Goal: Information Seeking & Learning: Learn about a topic

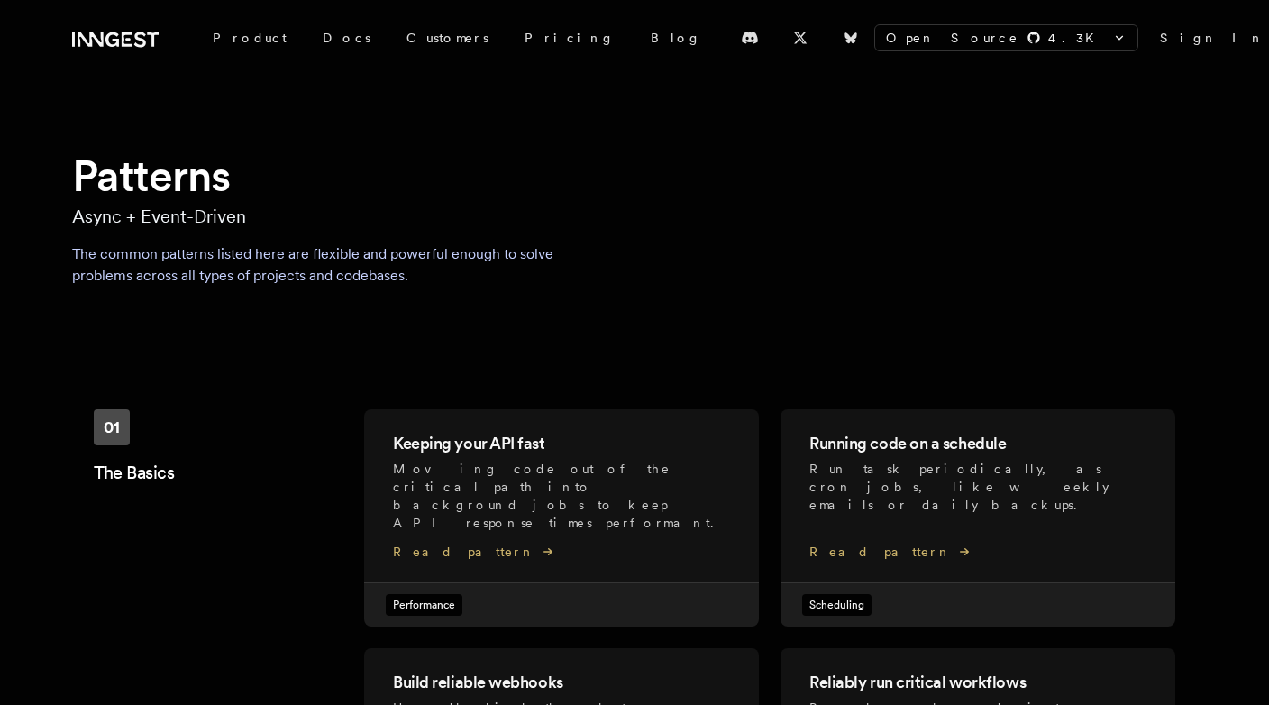
click at [144, 41] on icon at bounding box center [140, 39] width 12 height 15
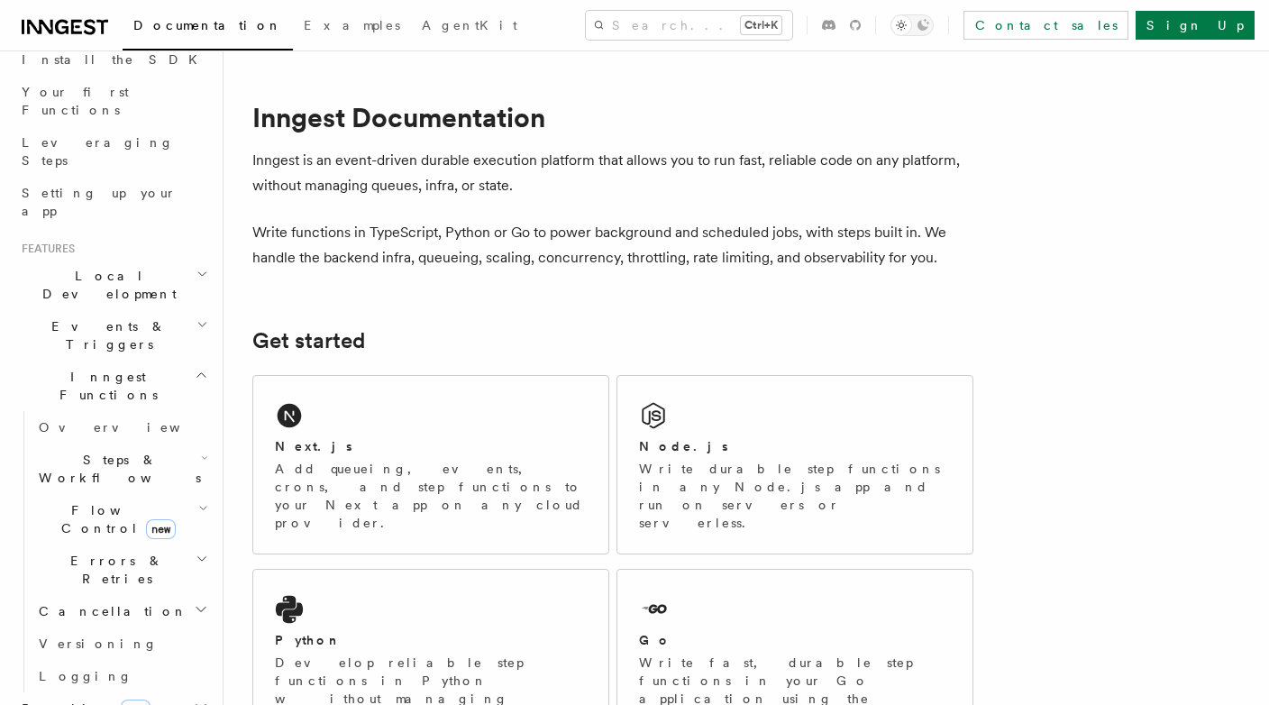
scroll to position [217, 0]
click at [196, 316] on icon "button" at bounding box center [202, 323] width 12 height 14
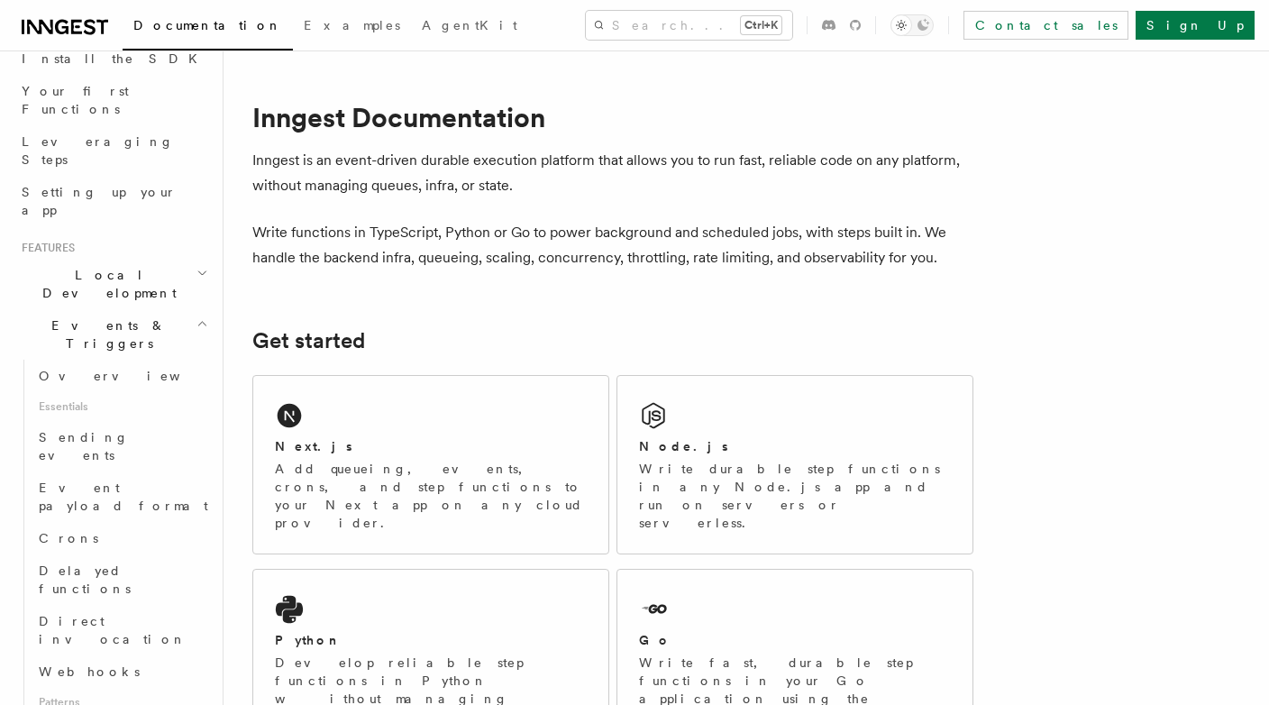
click at [58, 360] on link "Overview" at bounding box center [122, 376] width 180 height 32
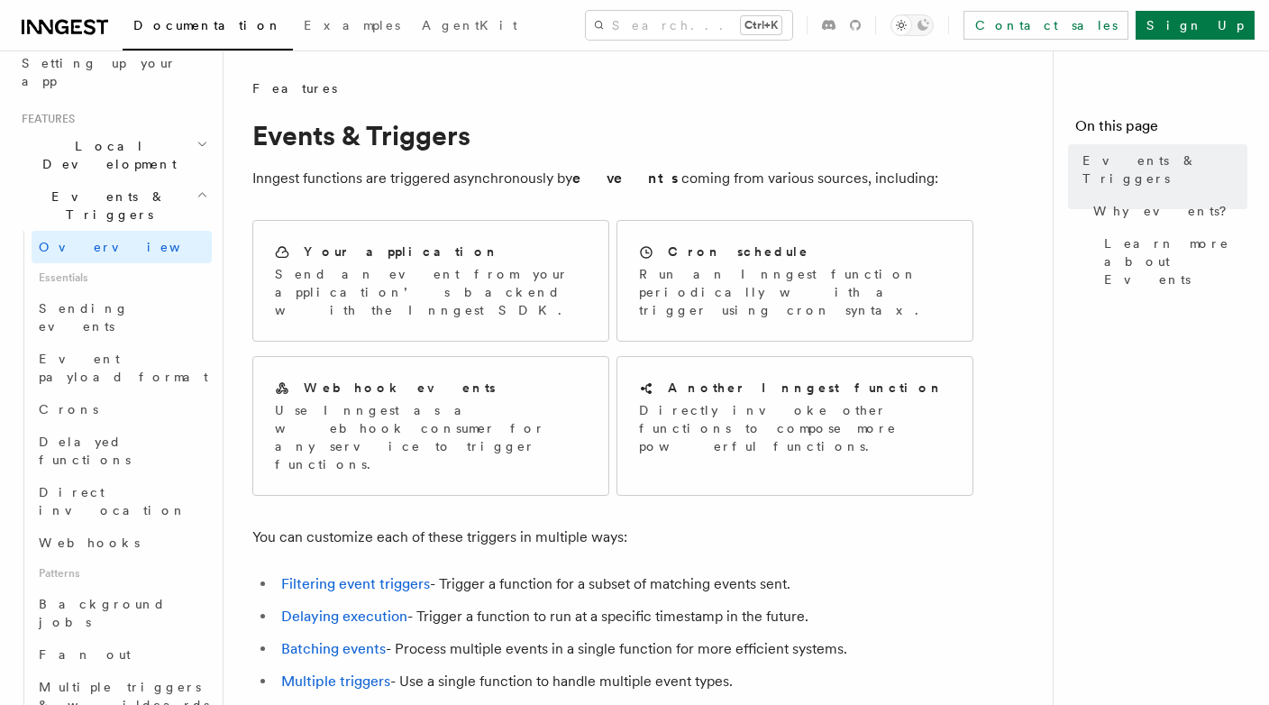
scroll to position [345, 0]
click at [336, 279] on p "Send an event from your application’s backend with the Inngest SDK." at bounding box center [431, 292] width 312 height 54
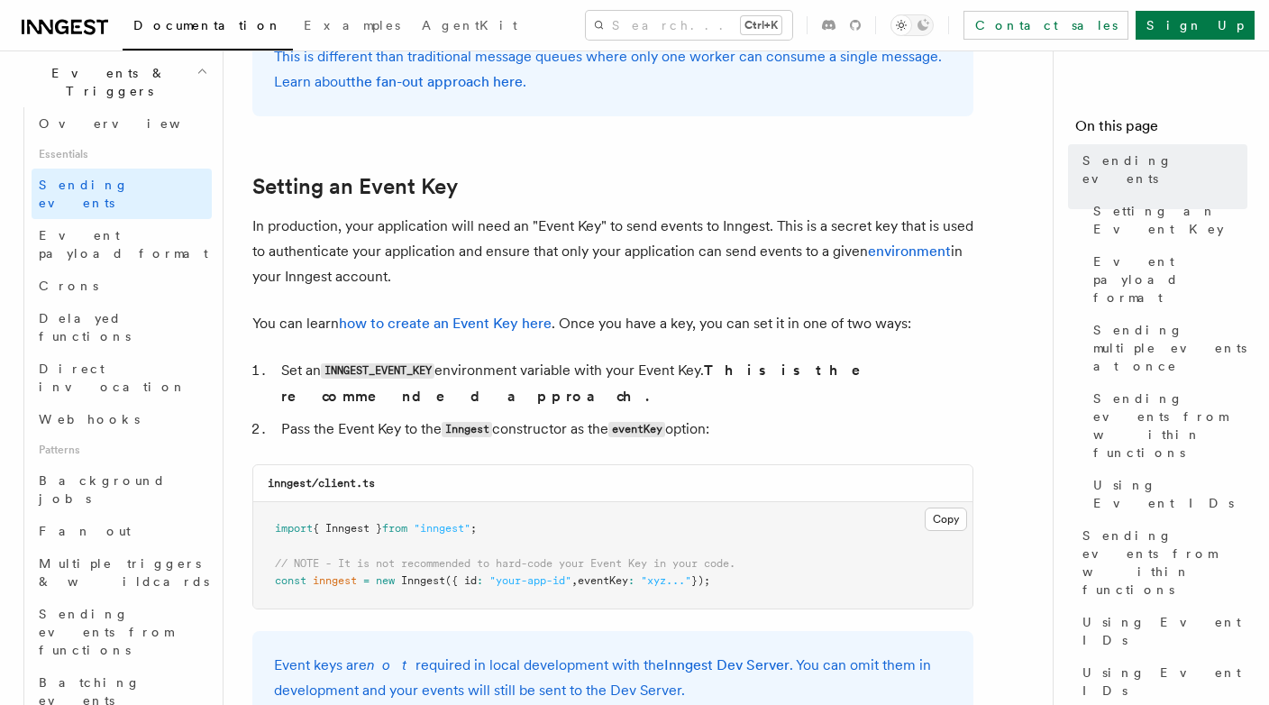
scroll to position [503, 0]
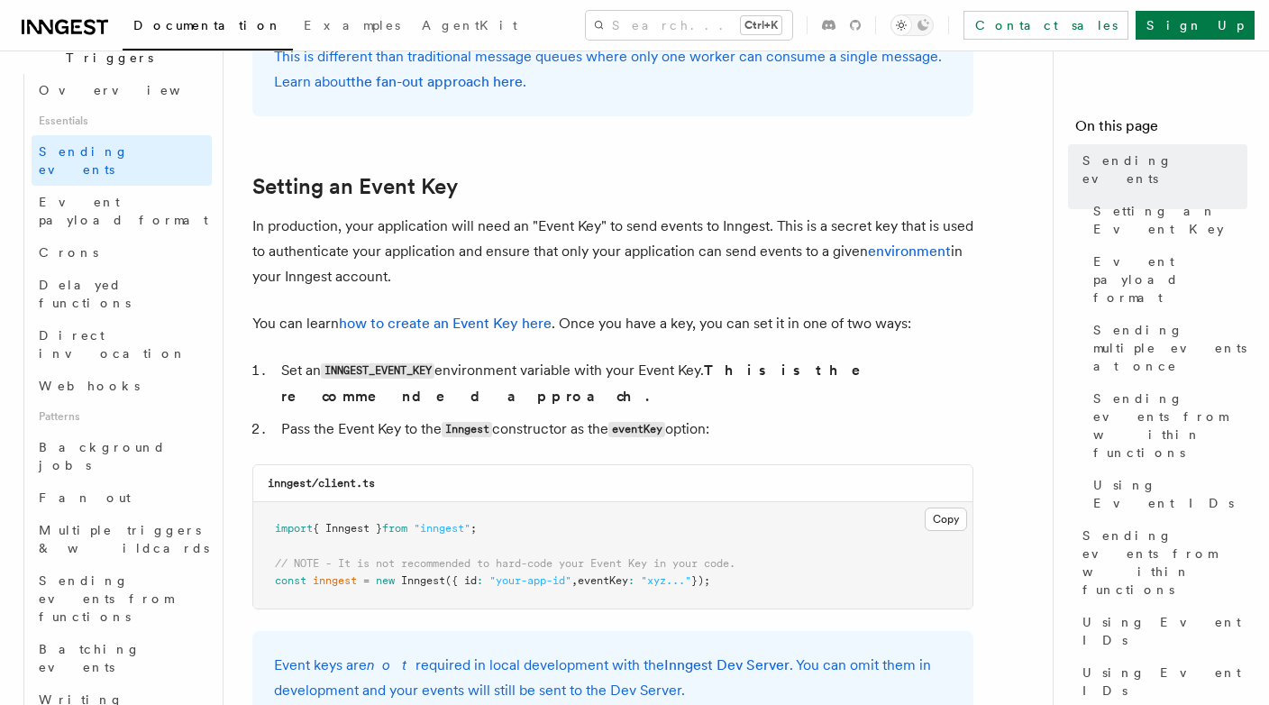
click at [77, 490] on span "Fan out" at bounding box center [85, 497] width 92 height 14
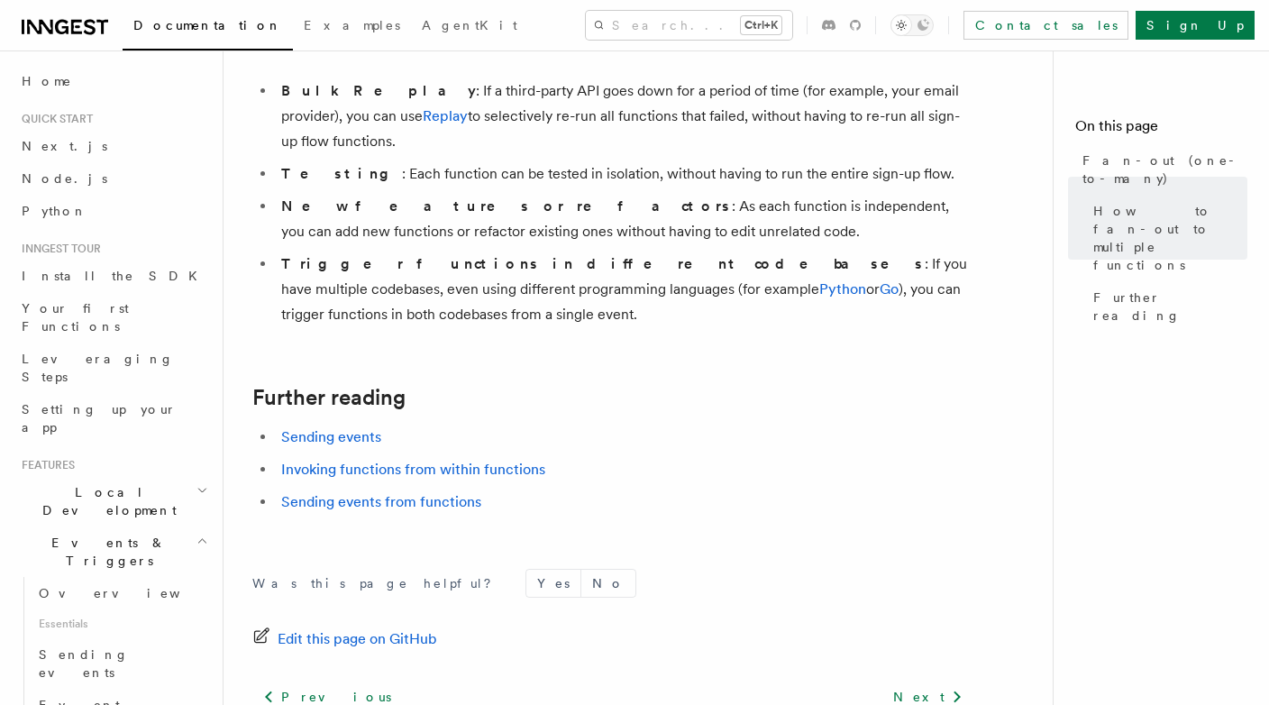
click at [78, 577] on link "Overview" at bounding box center [122, 593] width 180 height 32
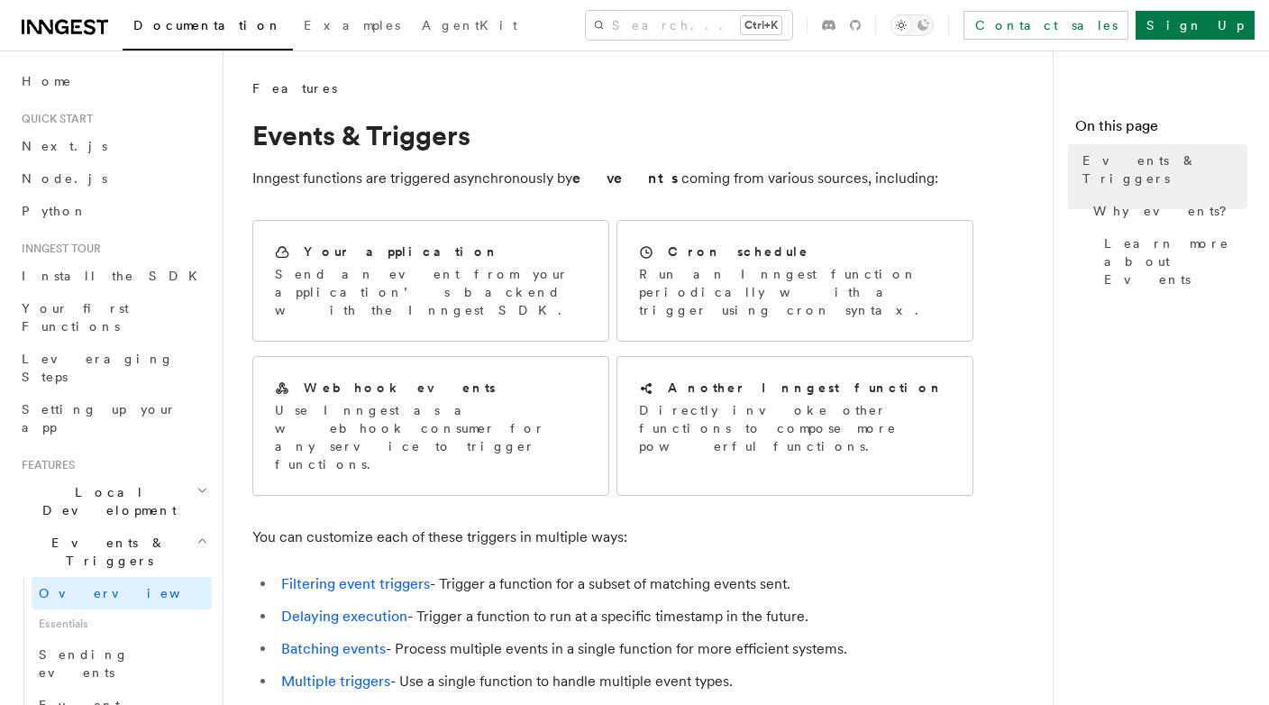
click at [85, 586] on span "Overview" at bounding box center [132, 593] width 186 height 14
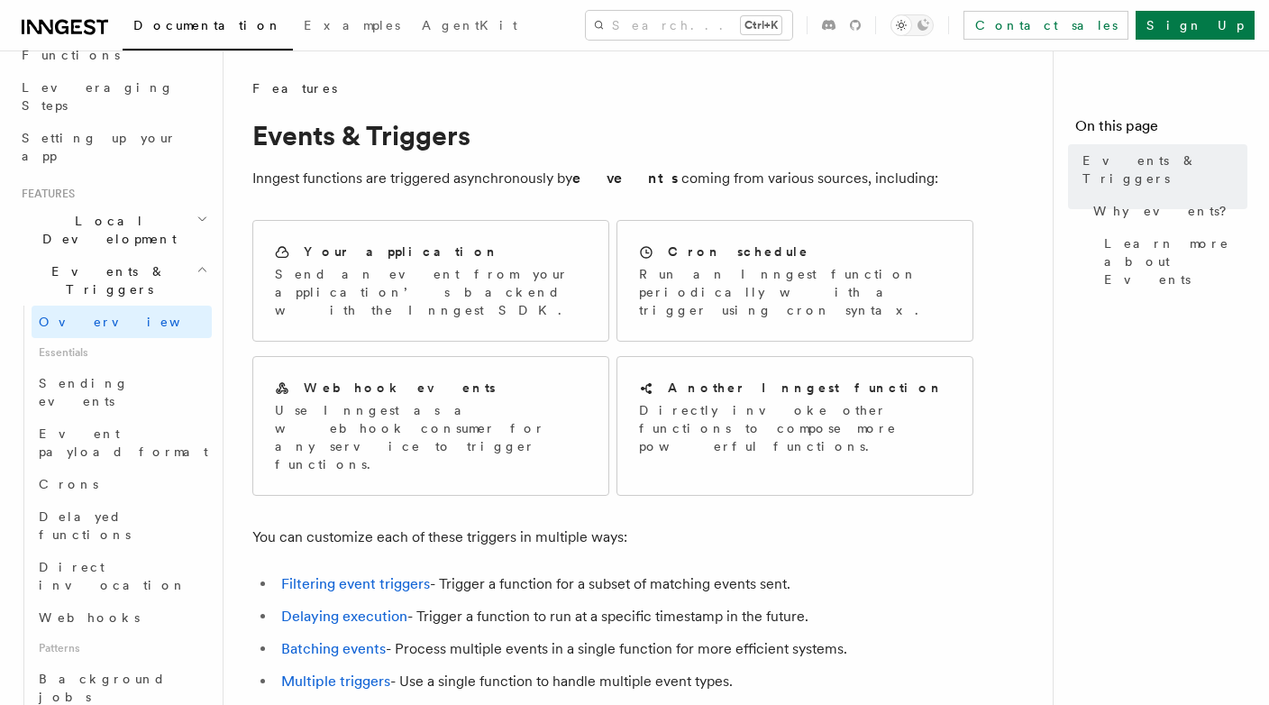
scroll to position [348, 0]
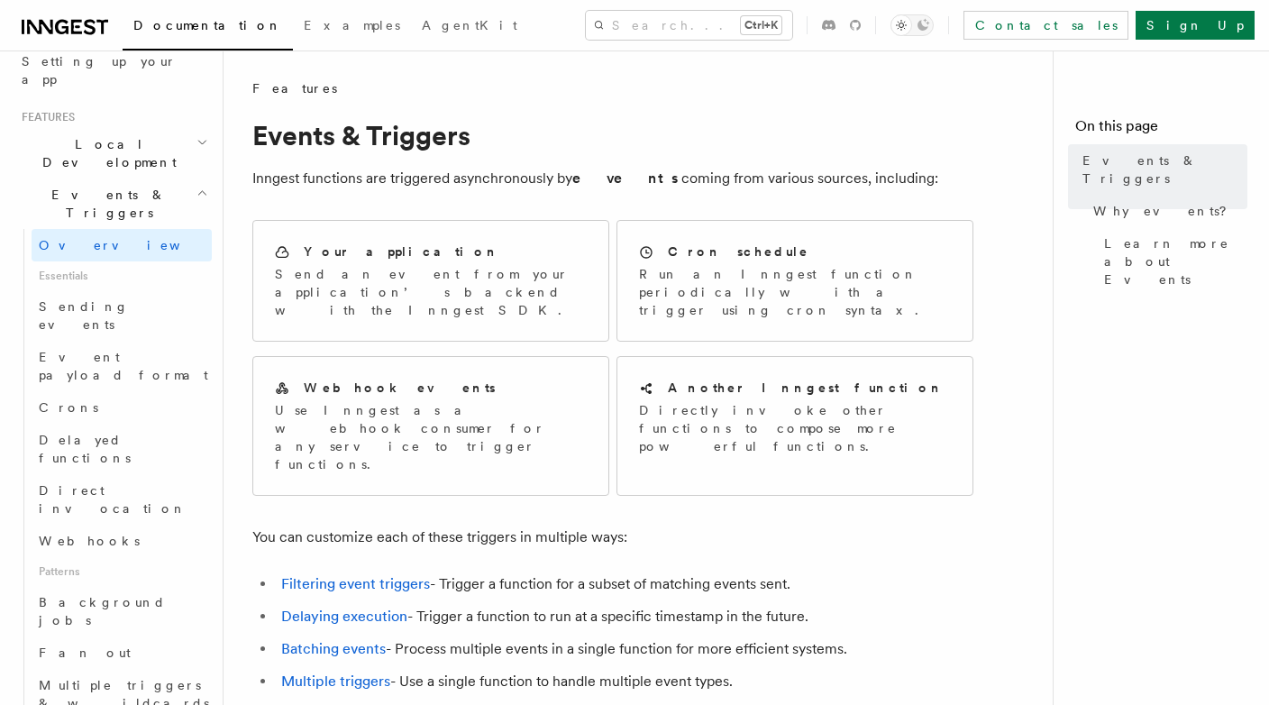
click at [85, 636] on link "Fan out" at bounding box center [122, 652] width 180 height 32
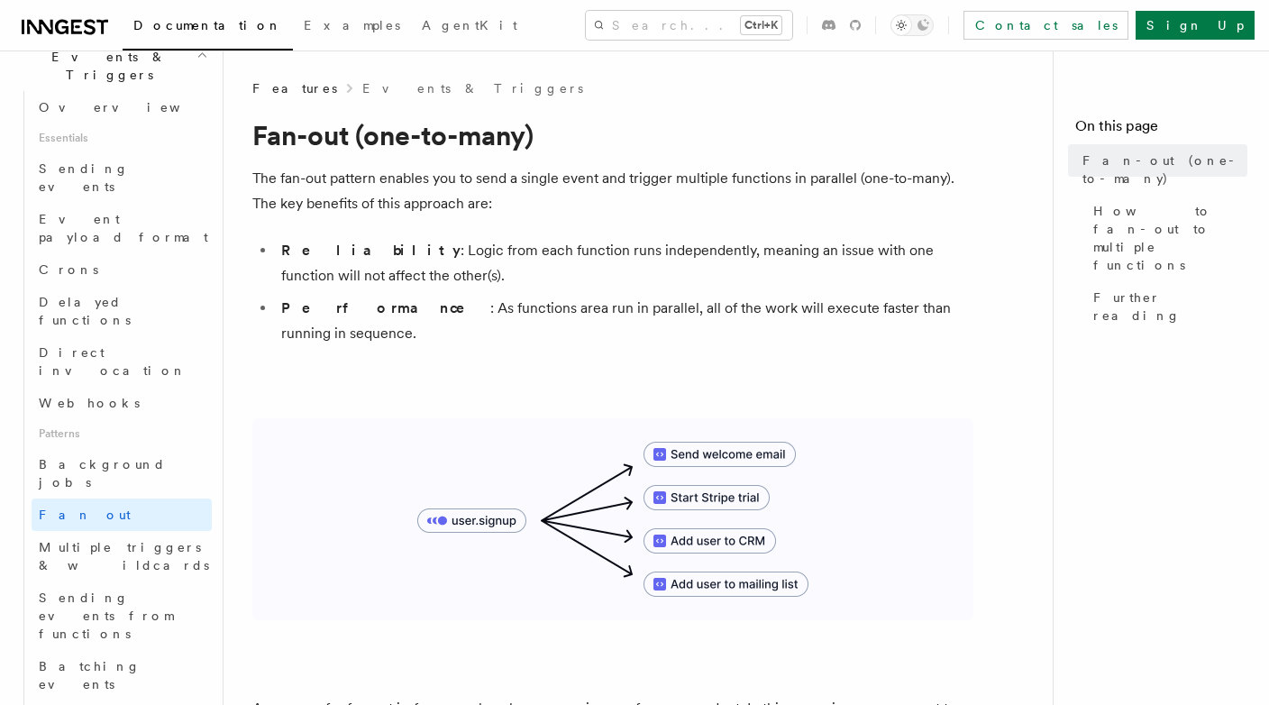
scroll to position [487, 0]
click at [87, 588] on span "Sending events from functions" at bounding box center [125, 615] width 173 height 54
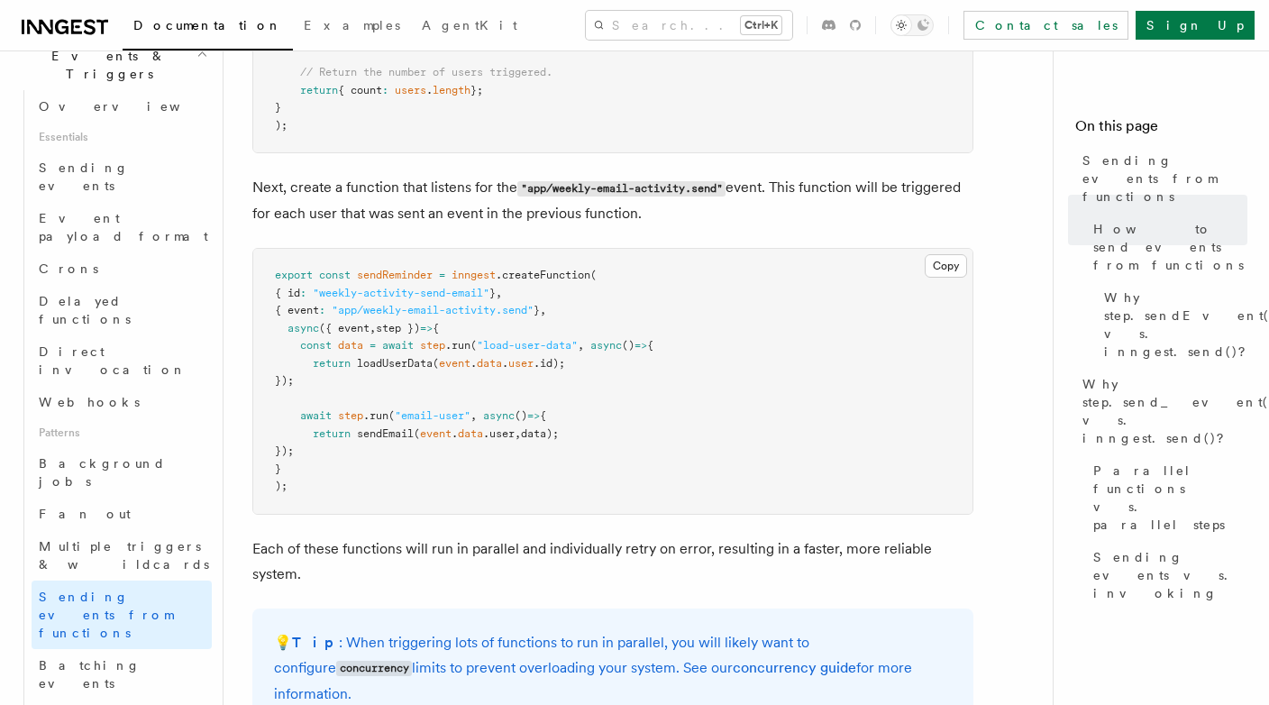
scroll to position [1337, 0]
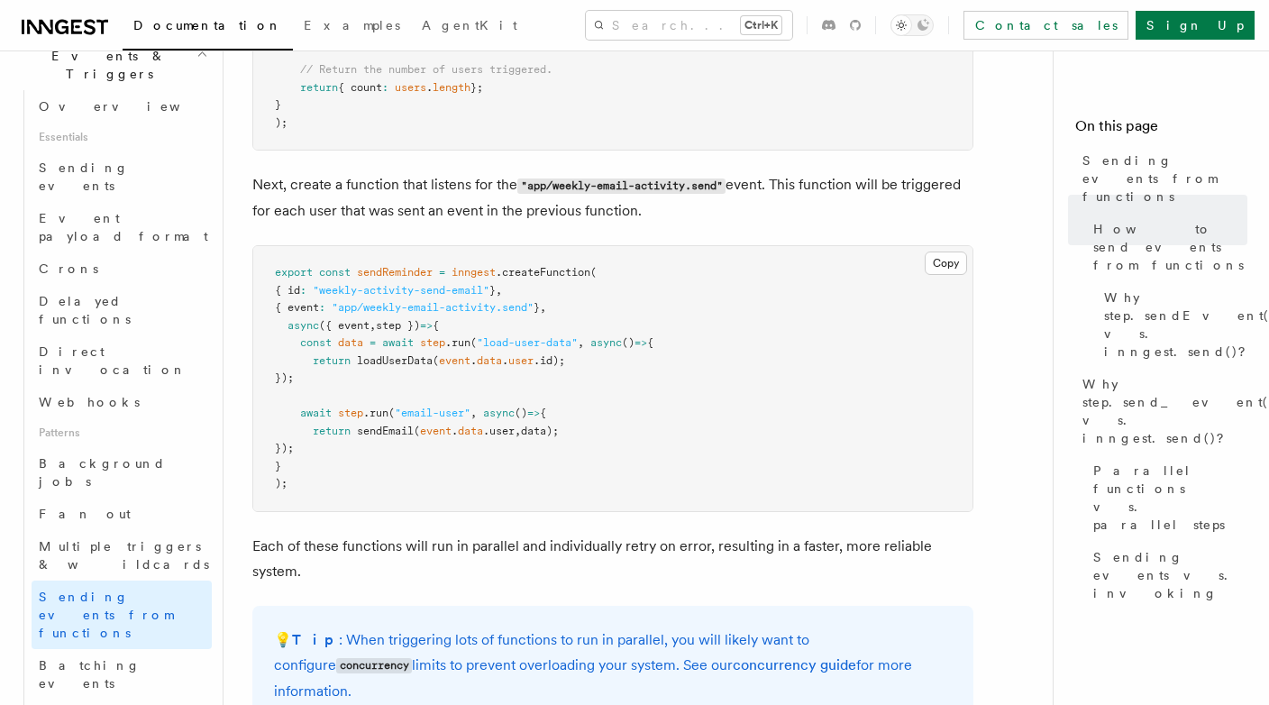
click at [144, 539] on span "Multiple triggers & wildcards" at bounding box center [124, 555] width 170 height 32
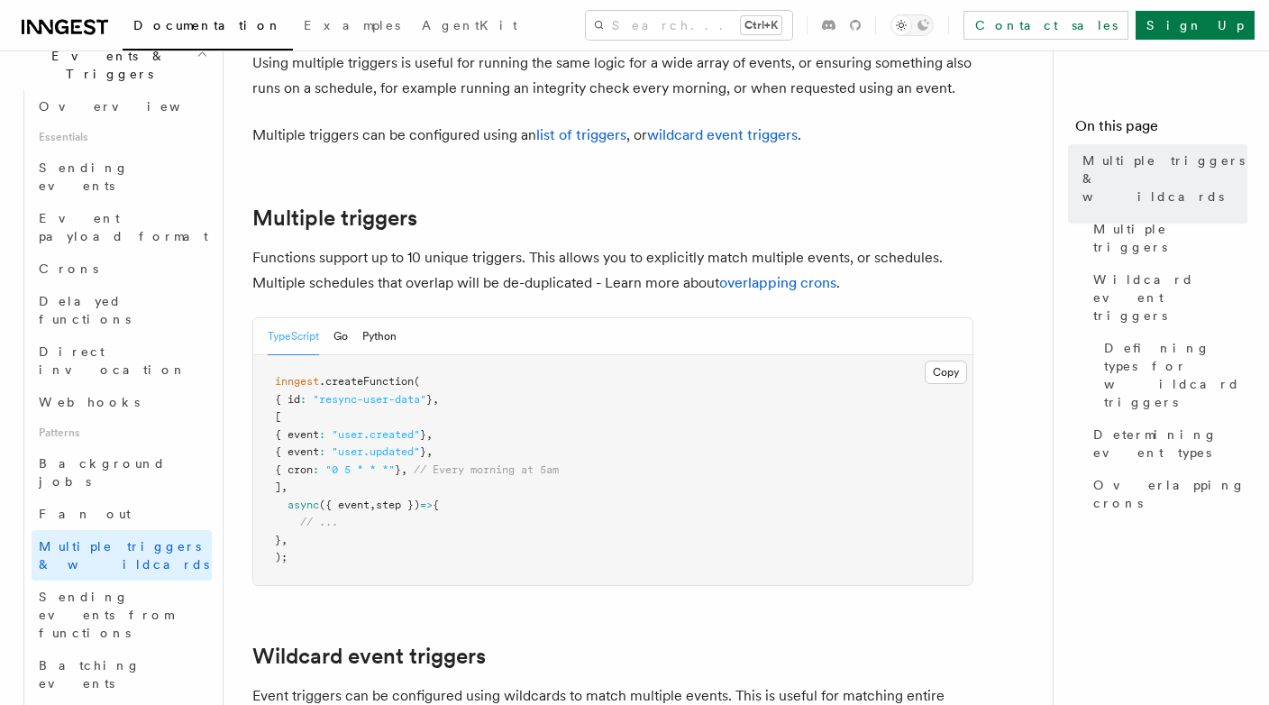
scroll to position [169, 0]
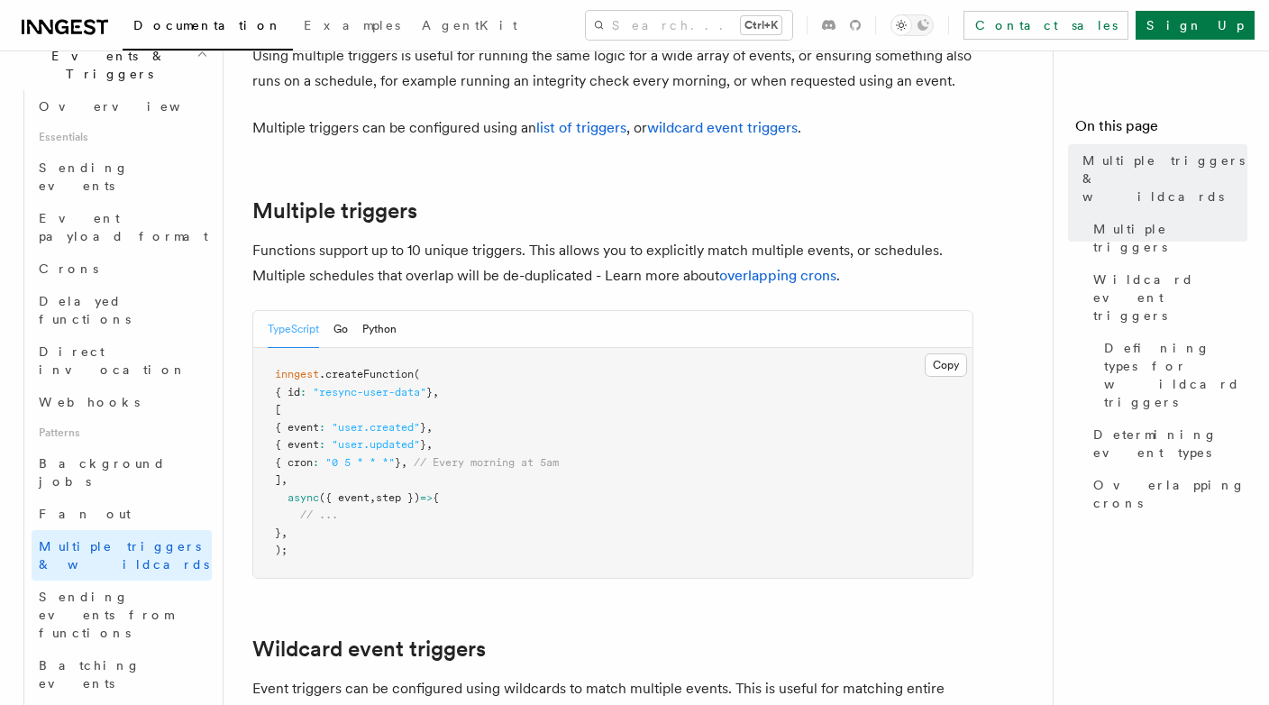
click at [143, 498] on link "Fan out" at bounding box center [122, 514] width 180 height 32
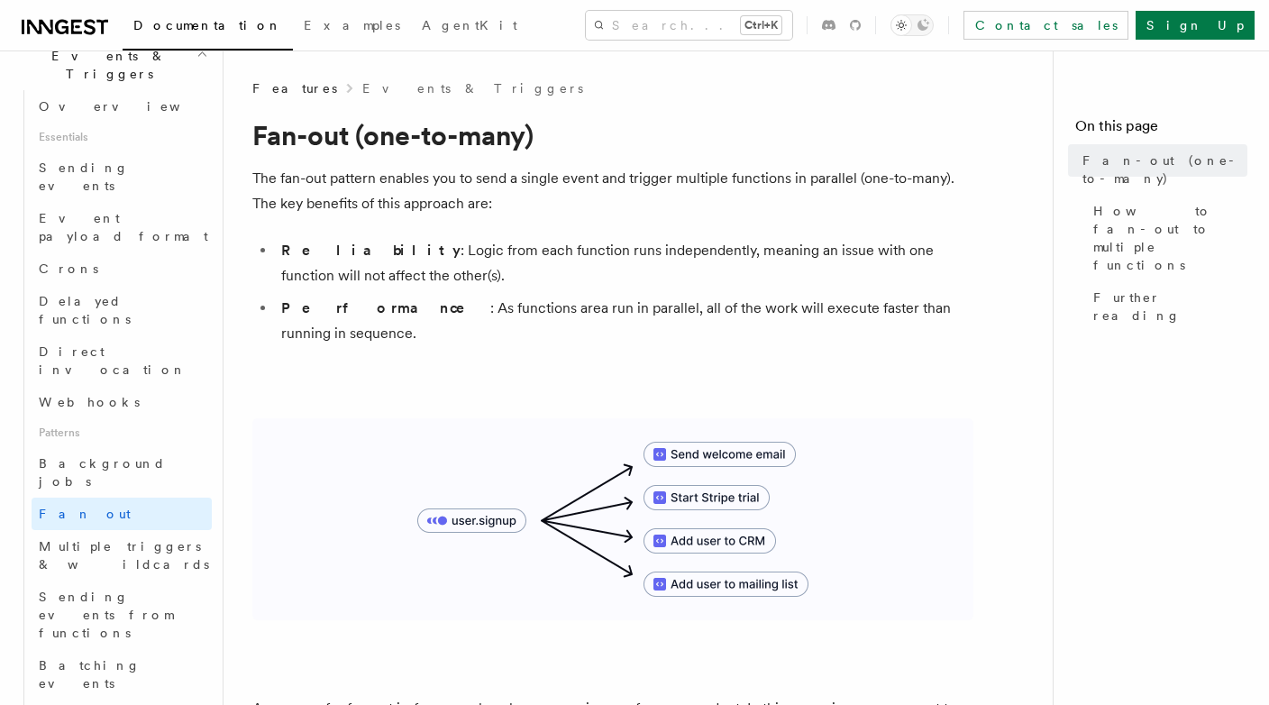
click at [149, 447] on link "Background jobs" at bounding box center [122, 472] width 180 height 50
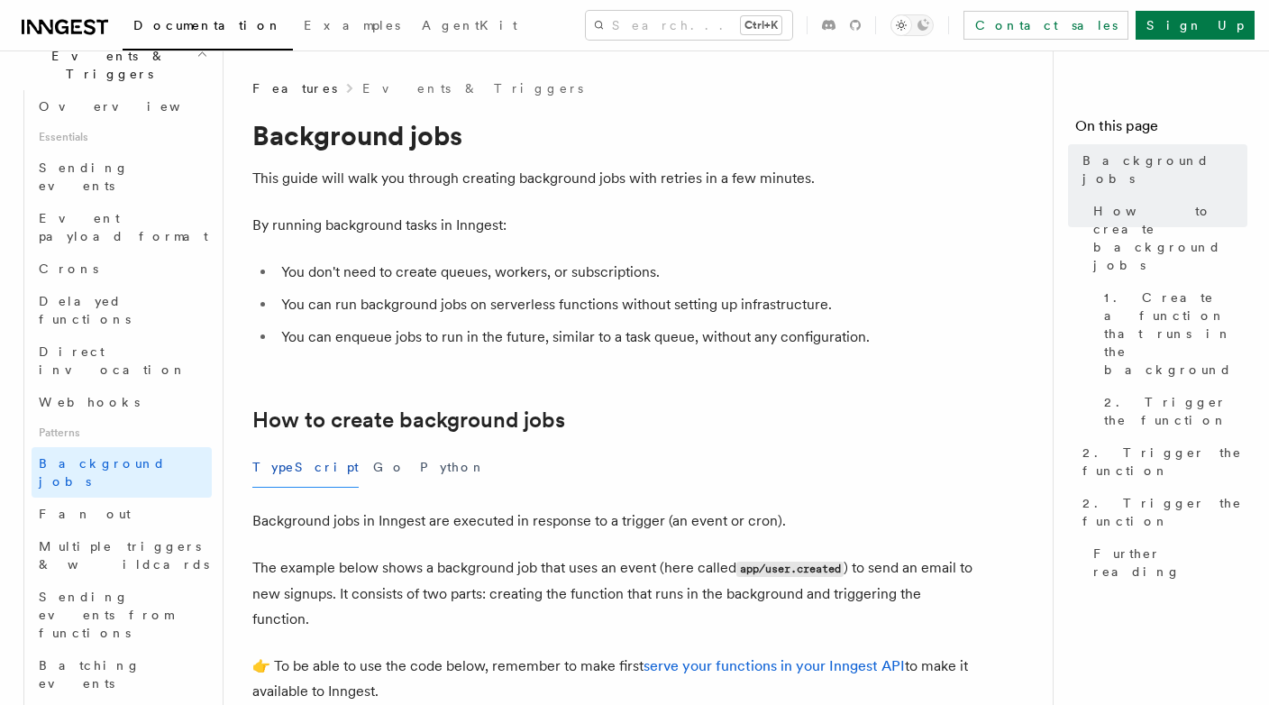
click at [123, 498] on link "Fan out" at bounding box center [122, 514] width 180 height 32
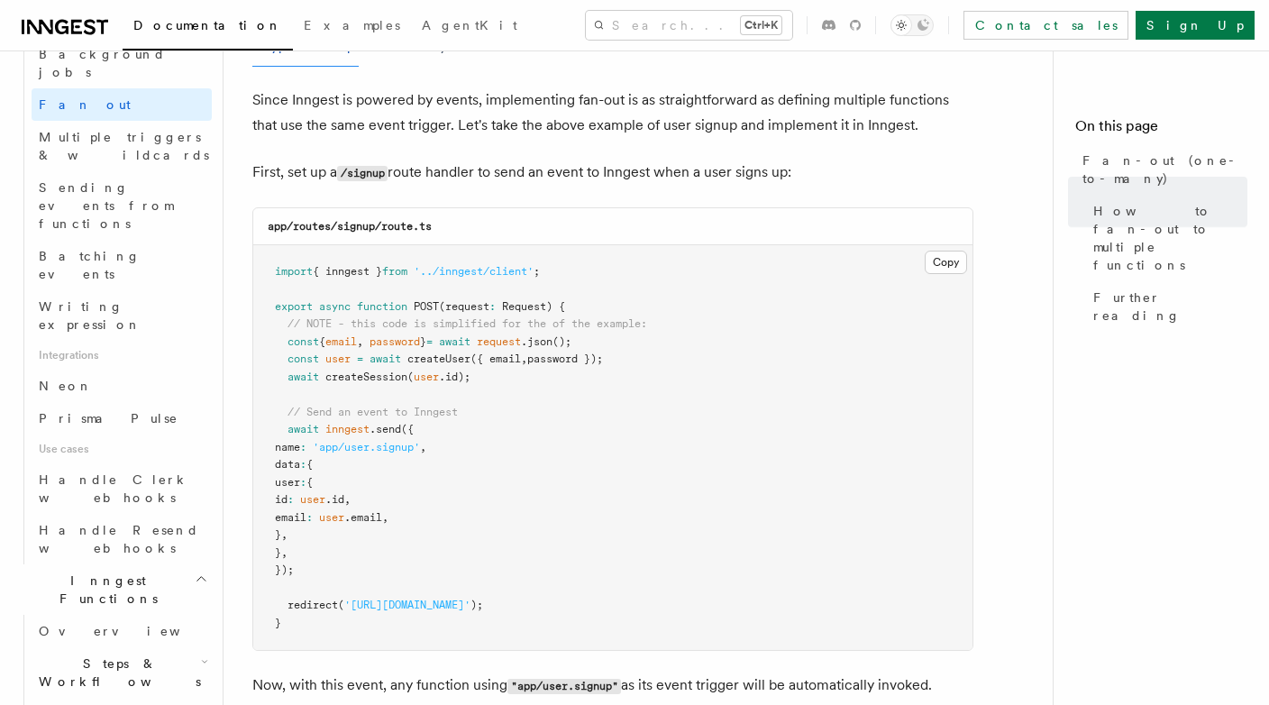
scroll to position [897, 0]
click at [201, 653] on icon "button" at bounding box center [204, 660] width 7 height 14
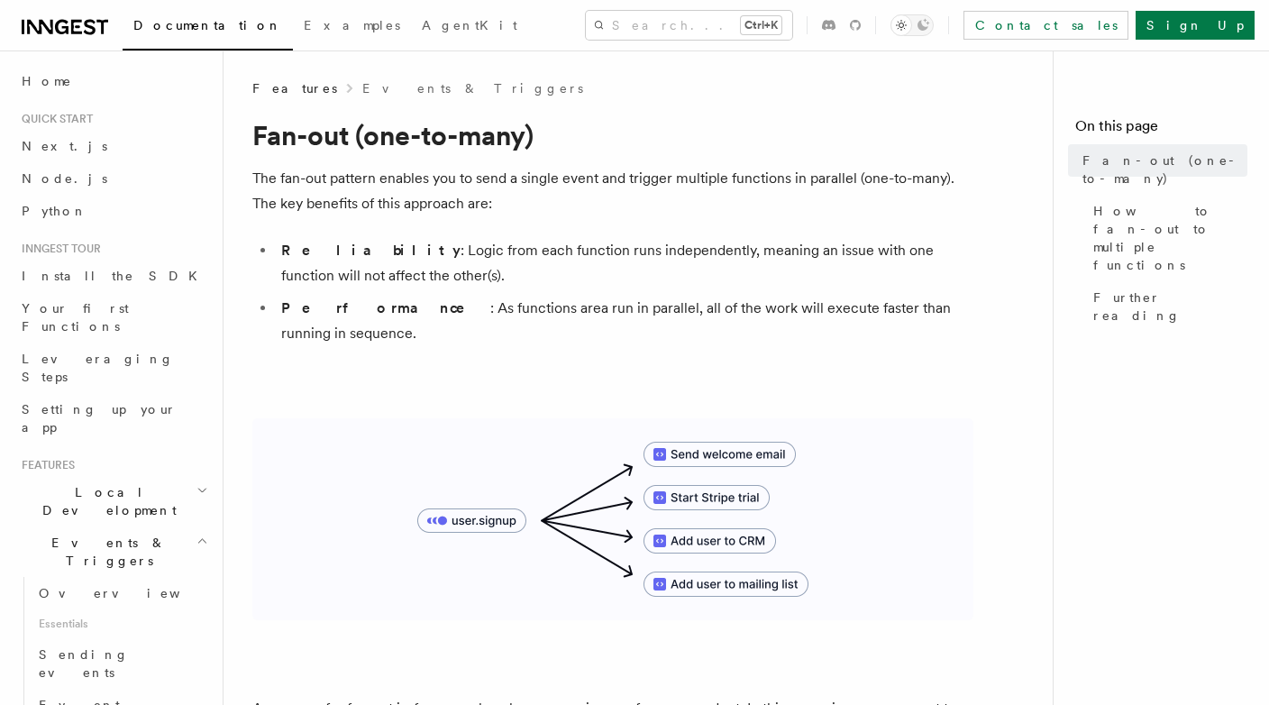
scroll to position [0, 0]
click at [62, 32] on icon at bounding box center [65, 27] width 87 height 22
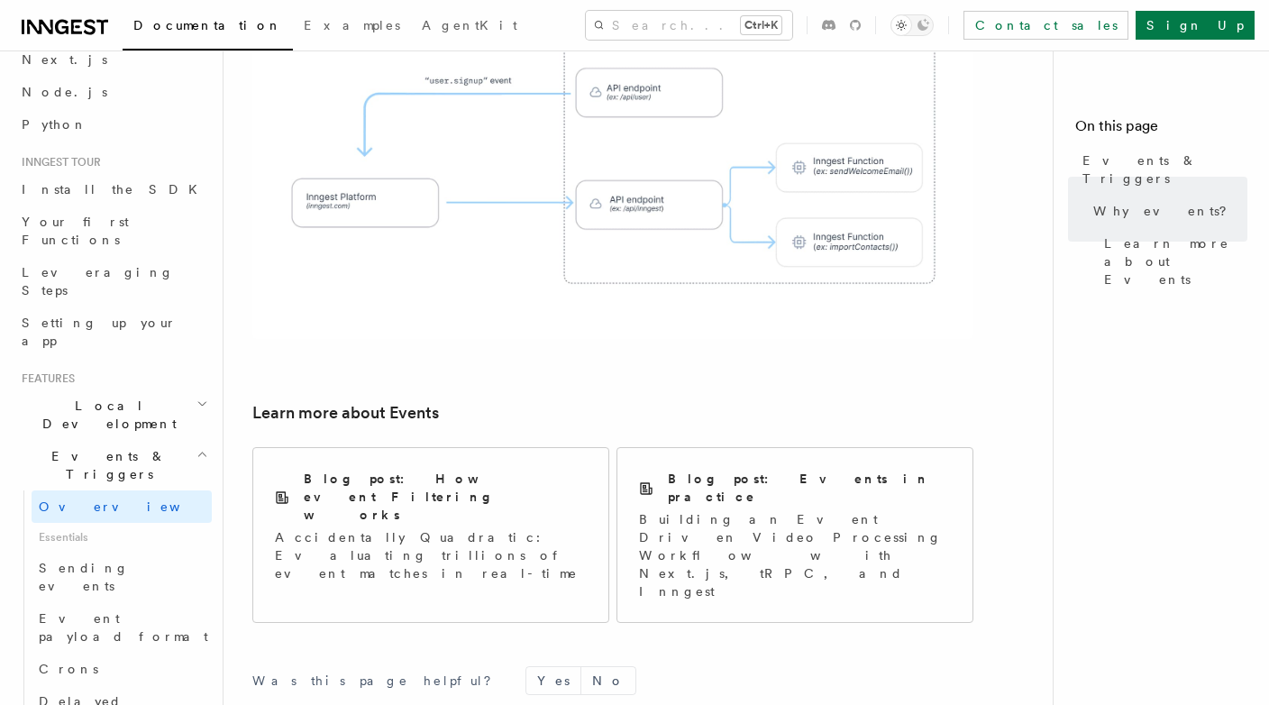
scroll to position [95, 0]
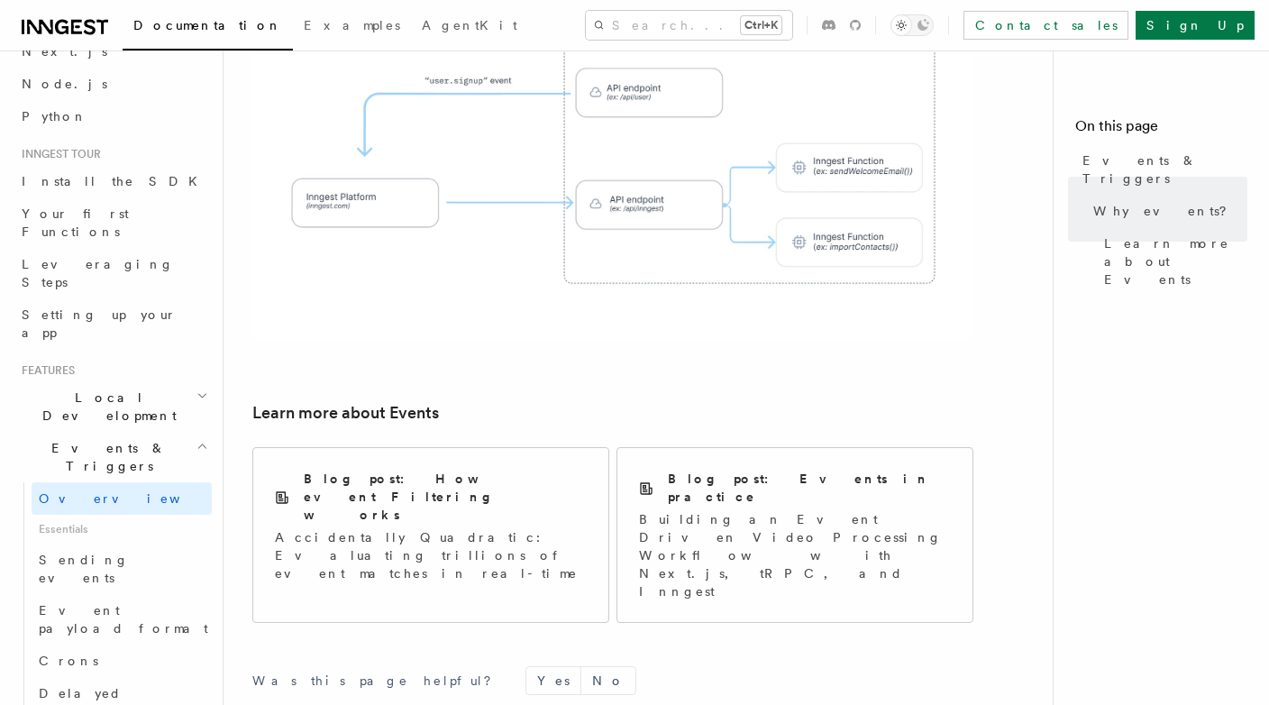
click at [770, 510] on p "Building an Event Driven Video Processing Workflow with Next.js, tRPC, and Inng…" at bounding box center [795, 555] width 312 height 90
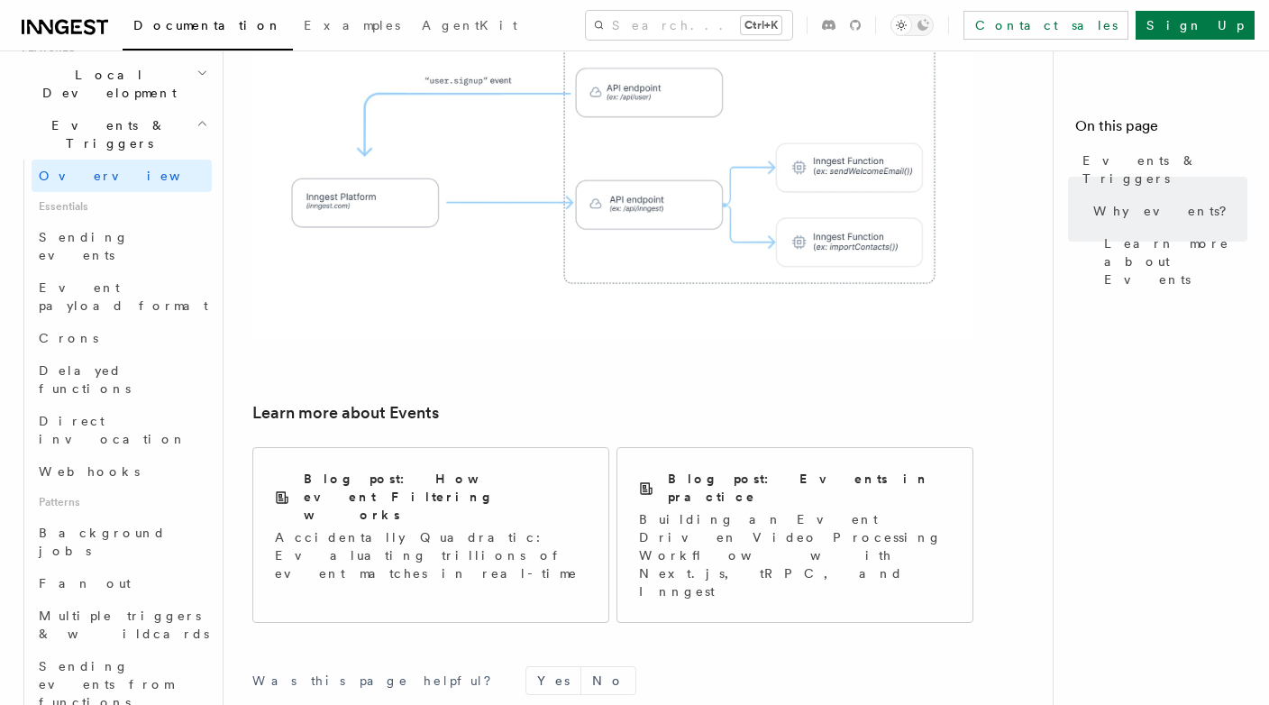
scroll to position [388, 0]
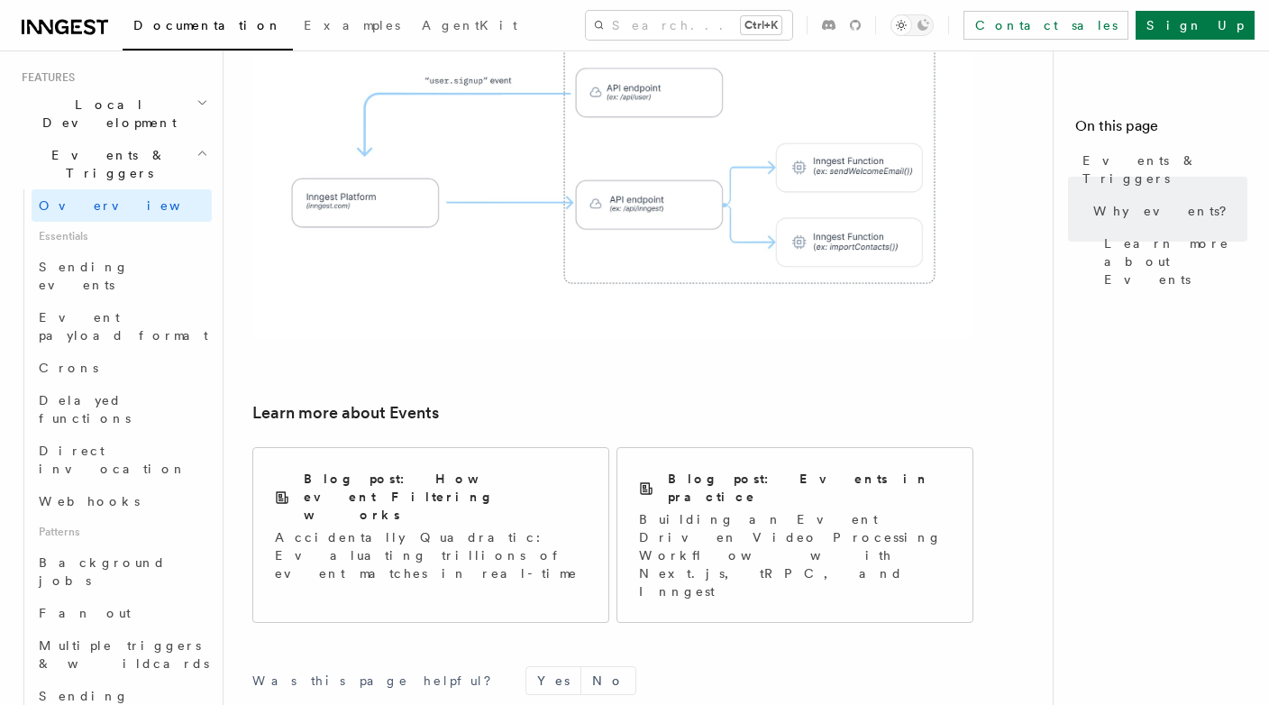
click at [126, 597] on link "Fan out" at bounding box center [122, 613] width 180 height 32
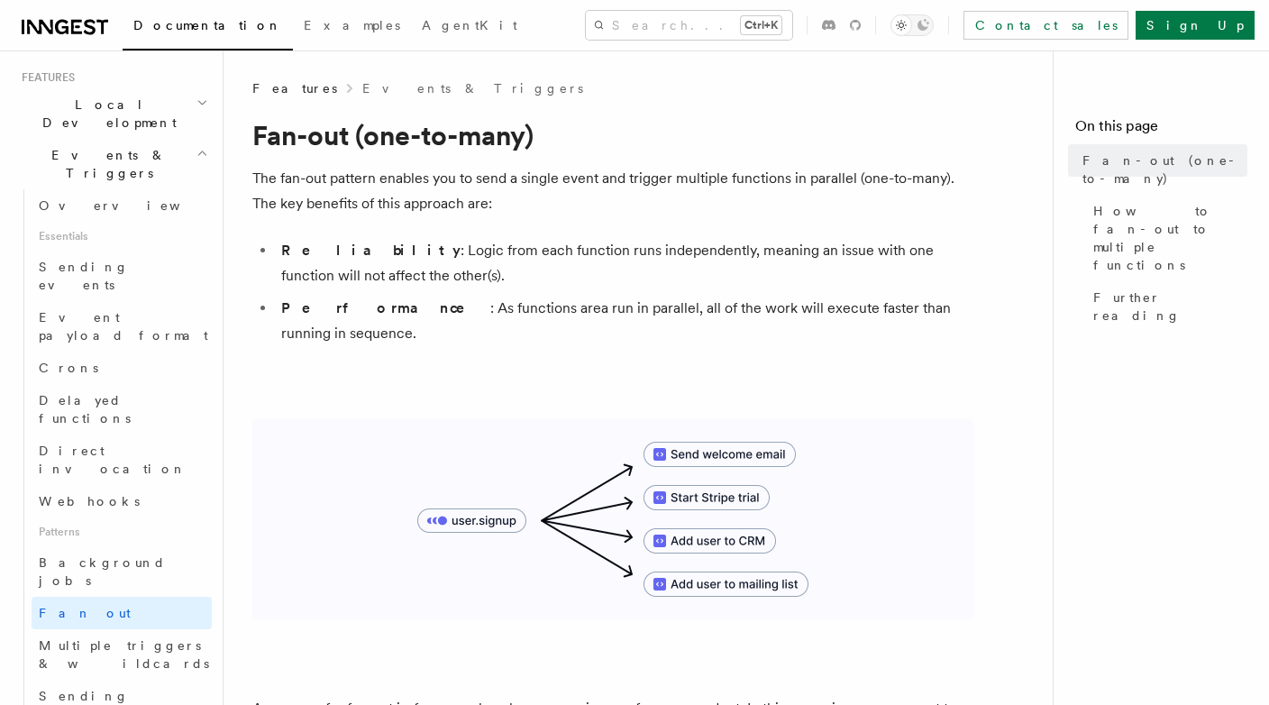
scroll to position [333, 0]
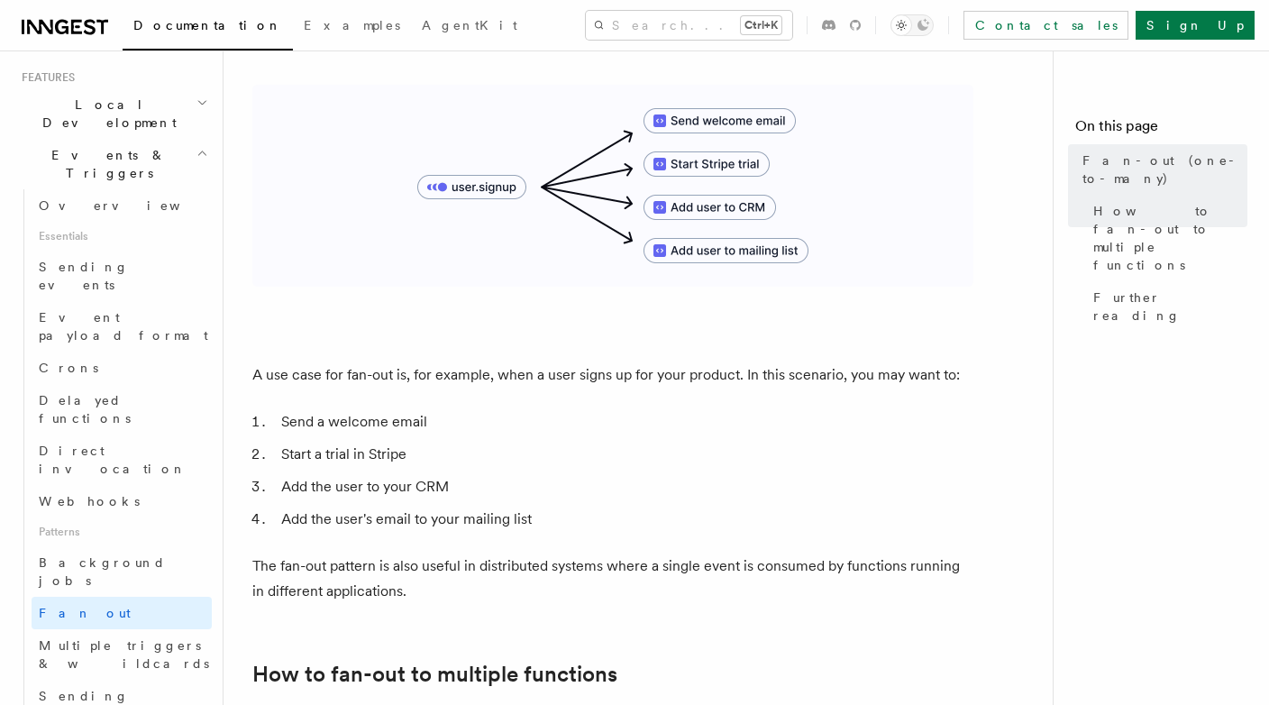
click at [536, 362] on p "A use case for fan-out is, for example, when a user signs up for your product. …" at bounding box center [612, 374] width 721 height 25
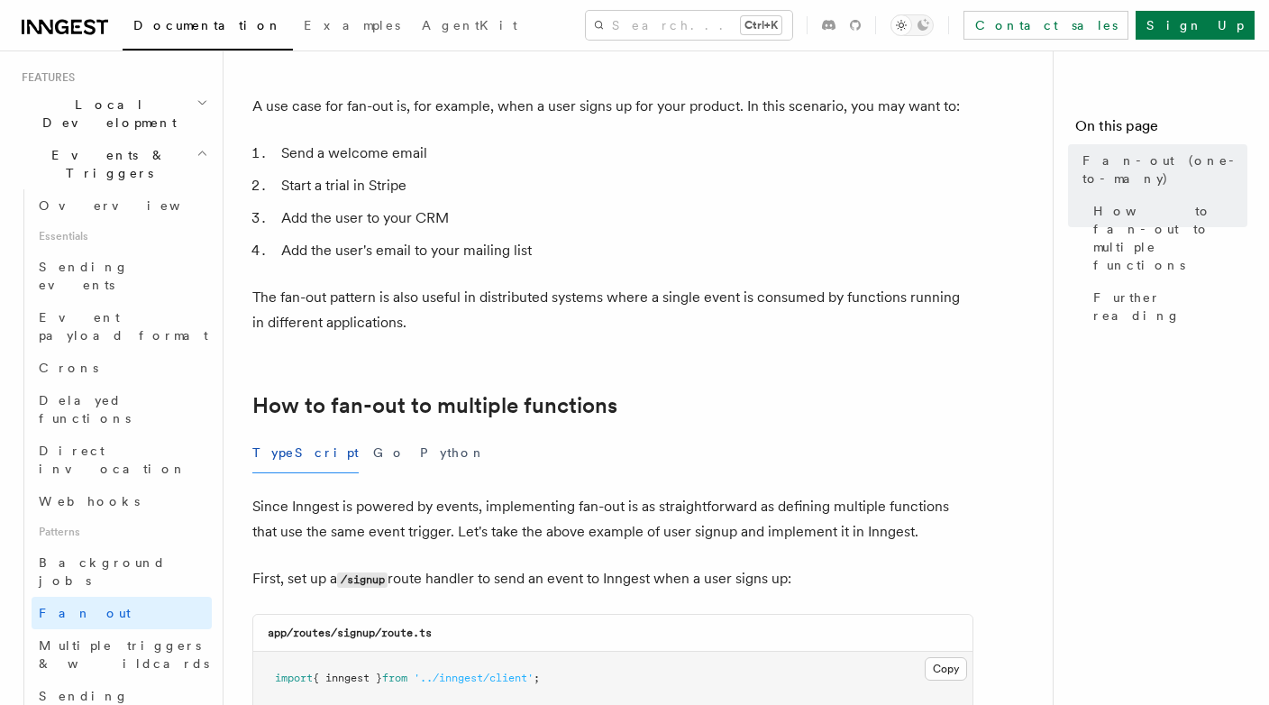
scroll to position [625, 0]
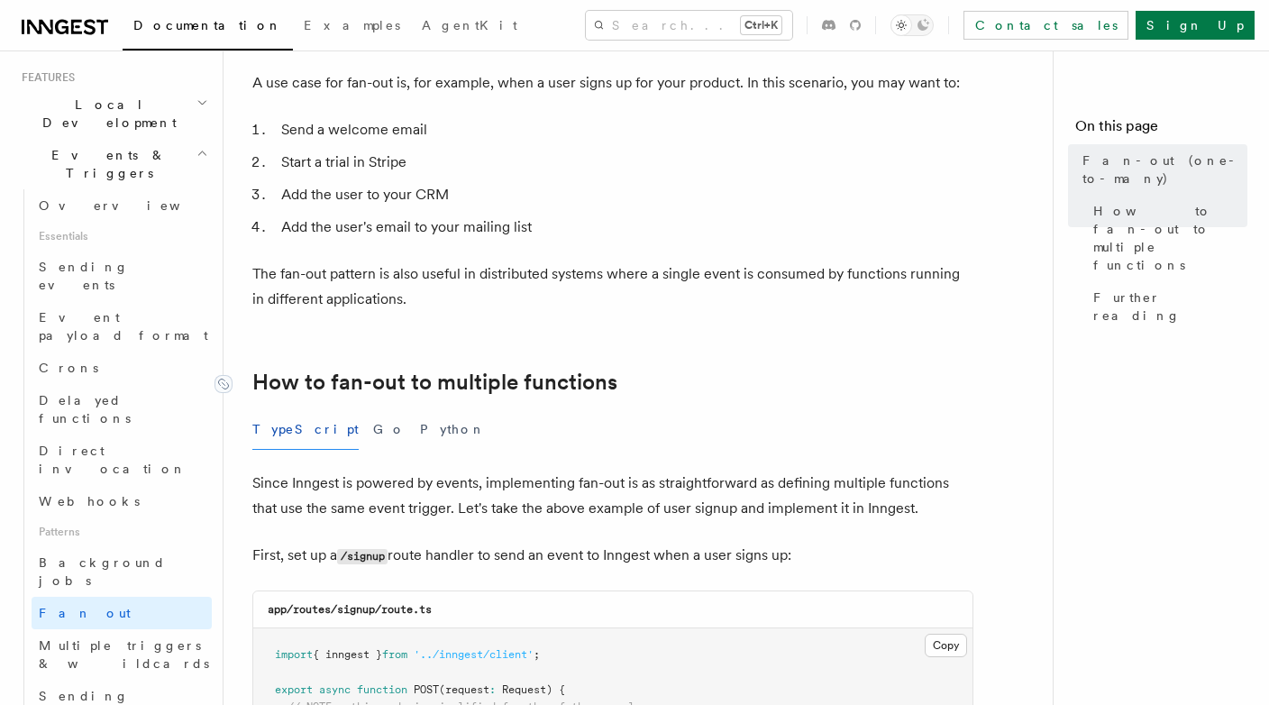
click at [536, 370] on link "How to fan-out to multiple functions" at bounding box center [434, 382] width 365 height 25
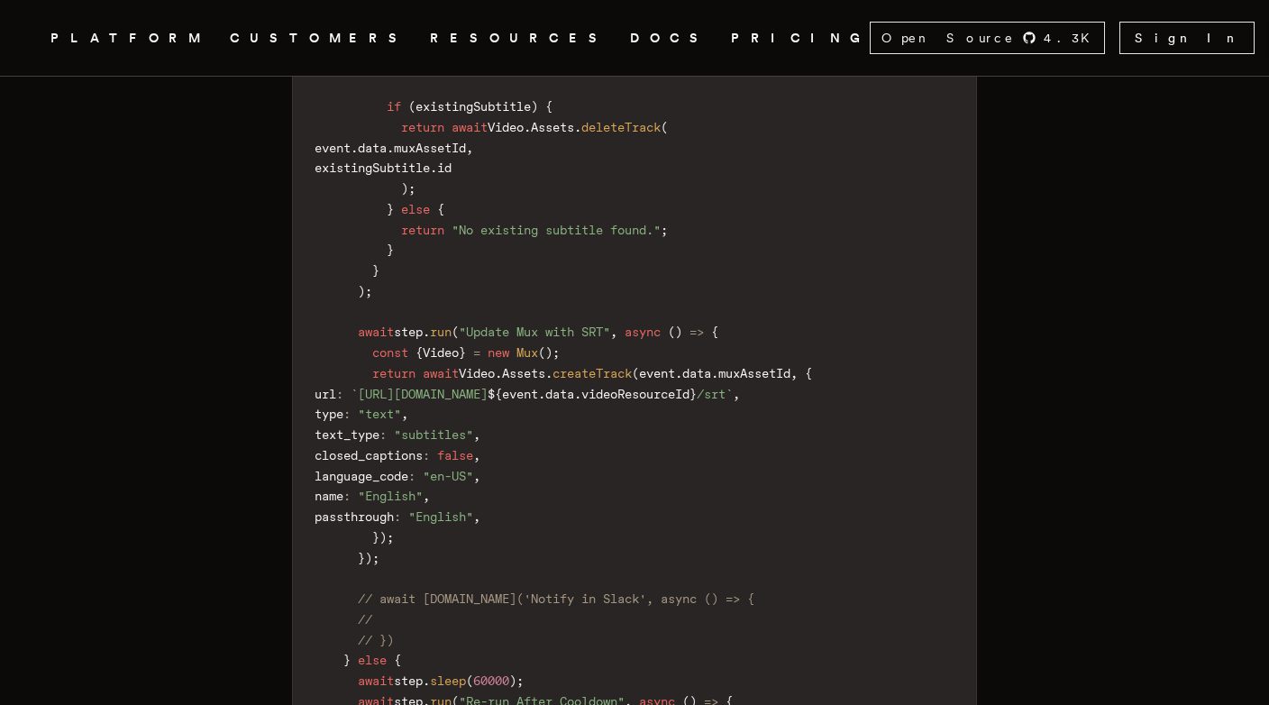
scroll to position [12169, 0]
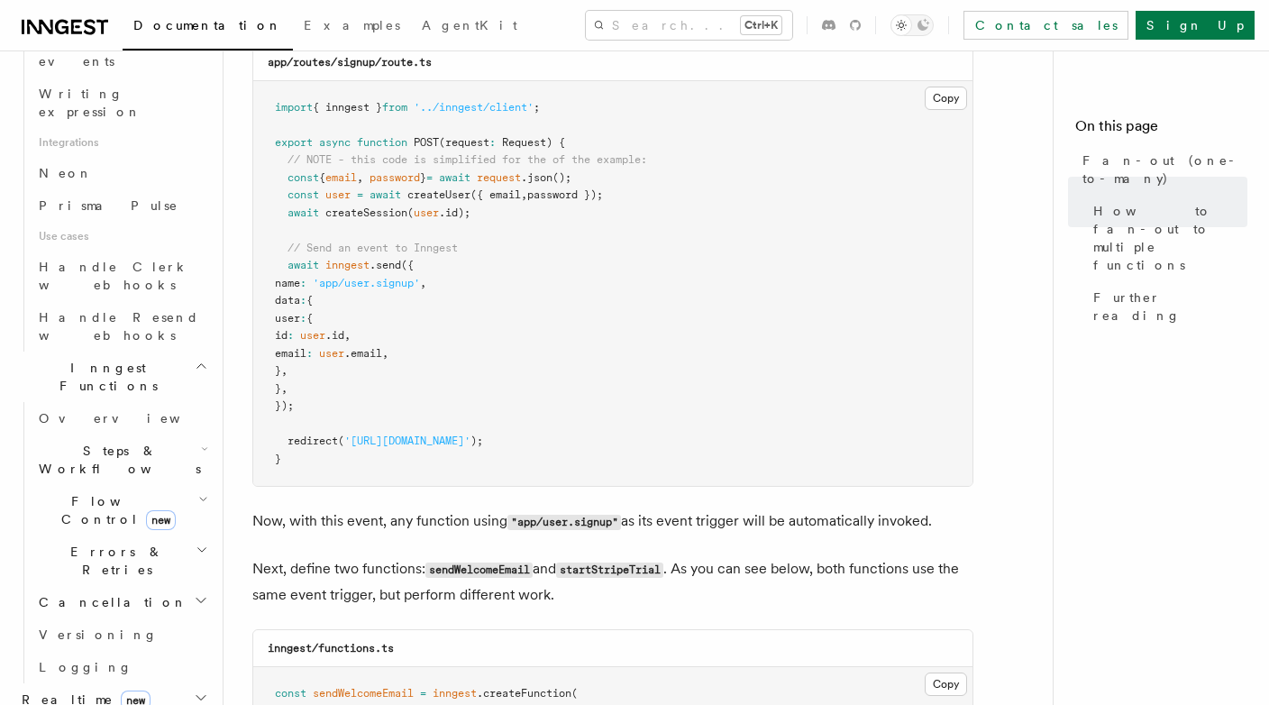
scroll to position [1109, 0]
click at [813, 453] on pre "import { inngest } from '../inngest/client' ; export async function POST (reque…" at bounding box center [612, 284] width 719 height 406
